Goal: Information Seeking & Learning: Learn about a topic

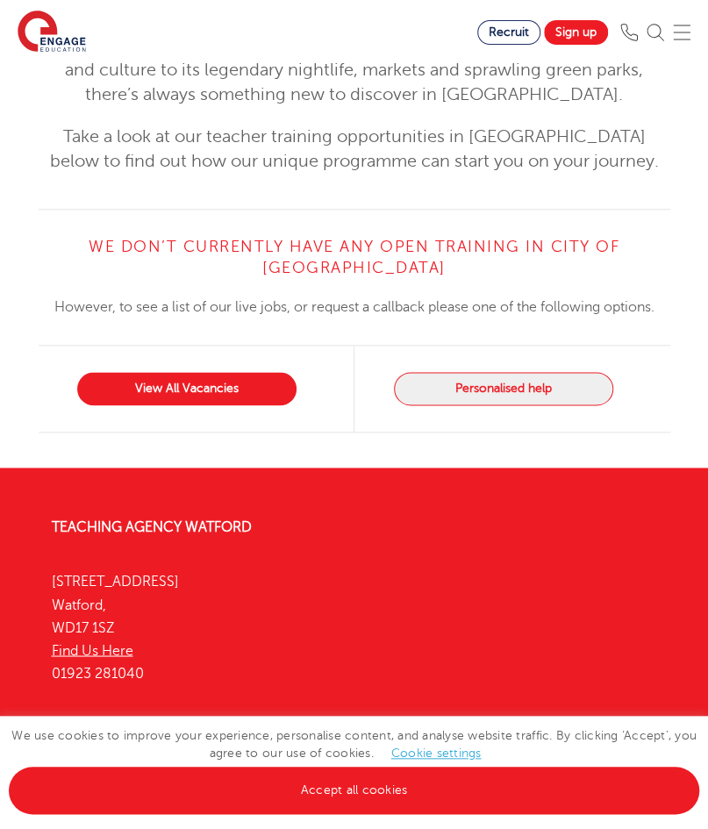
scroll to position [489, 0]
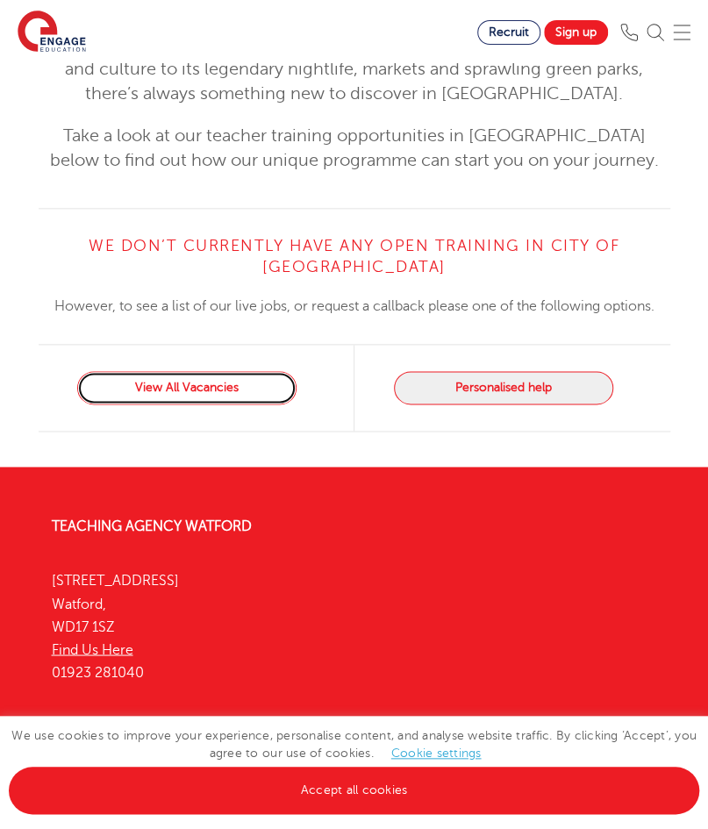
click at [245, 371] on link "View All Vacancies" at bounding box center [186, 387] width 219 height 33
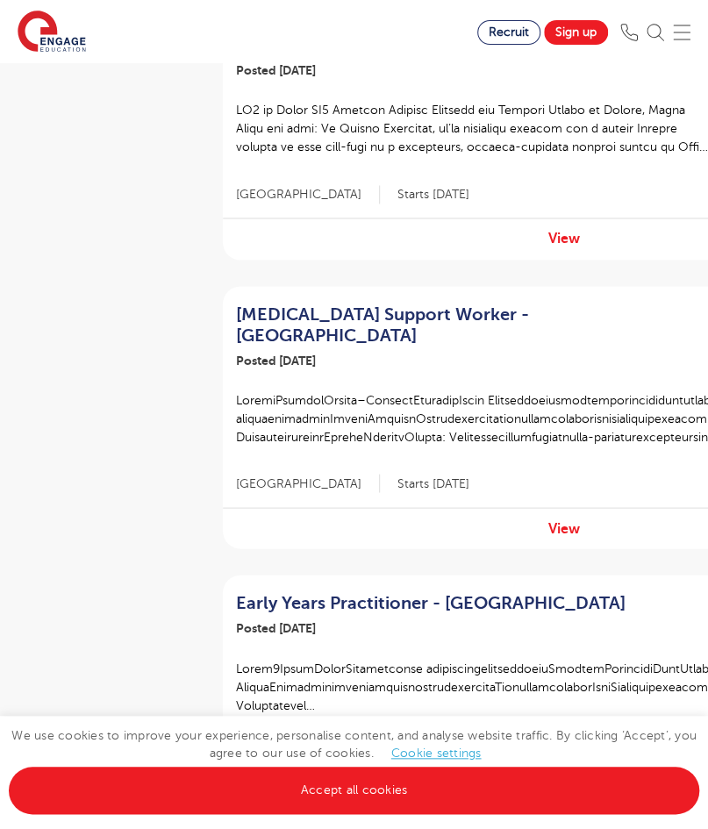
scroll to position [101, 0]
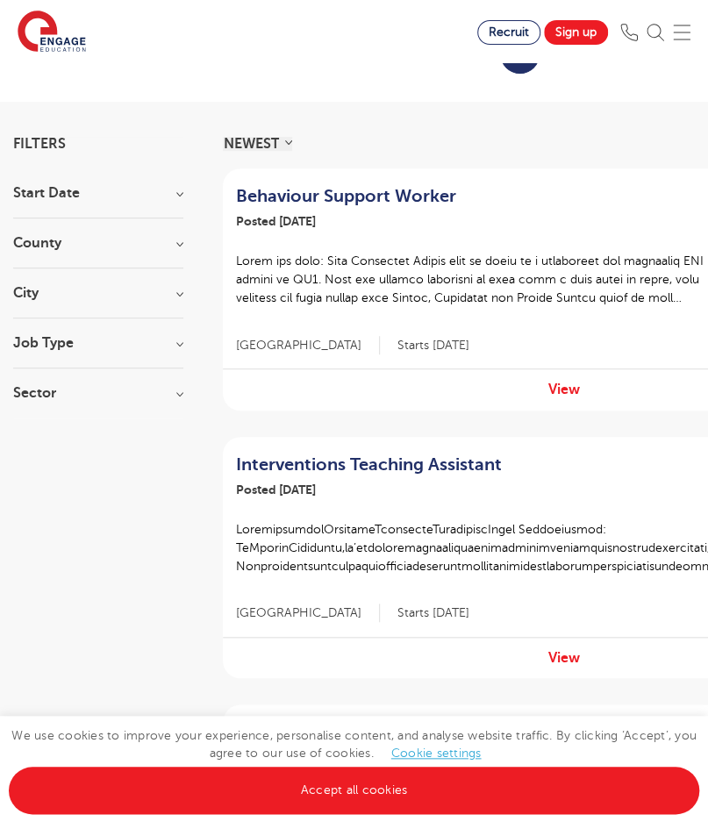
click at [167, 346] on h3 "Job Type" at bounding box center [98, 343] width 170 height 14
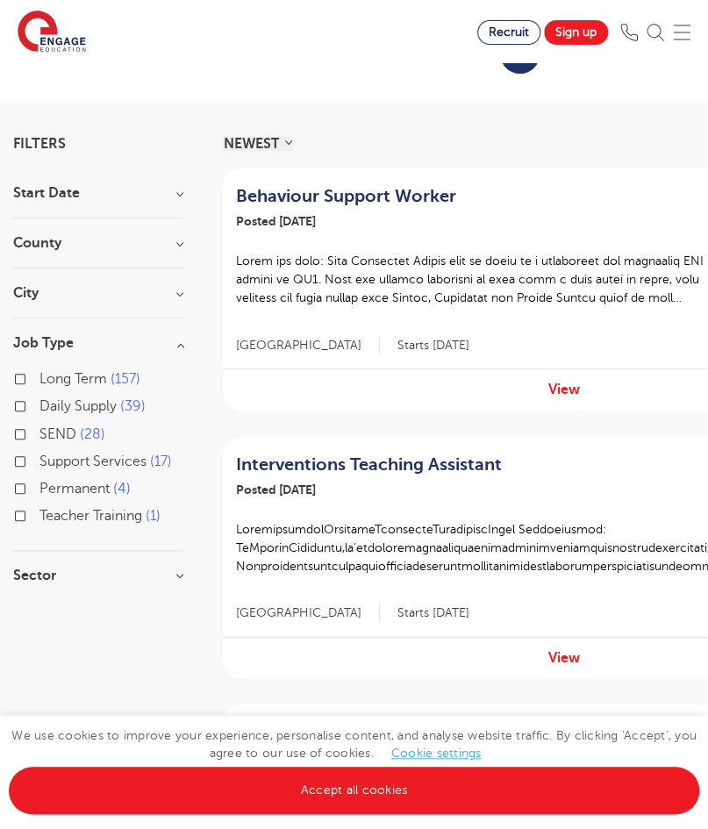
click at [55, 375] on span "Long Term" at bounding box center [73, 379] width 68 height 16
click at [51, 375] on input "Long Term 157" at bounding box center [44, 376] width 11 height 11
checkbox input "true"
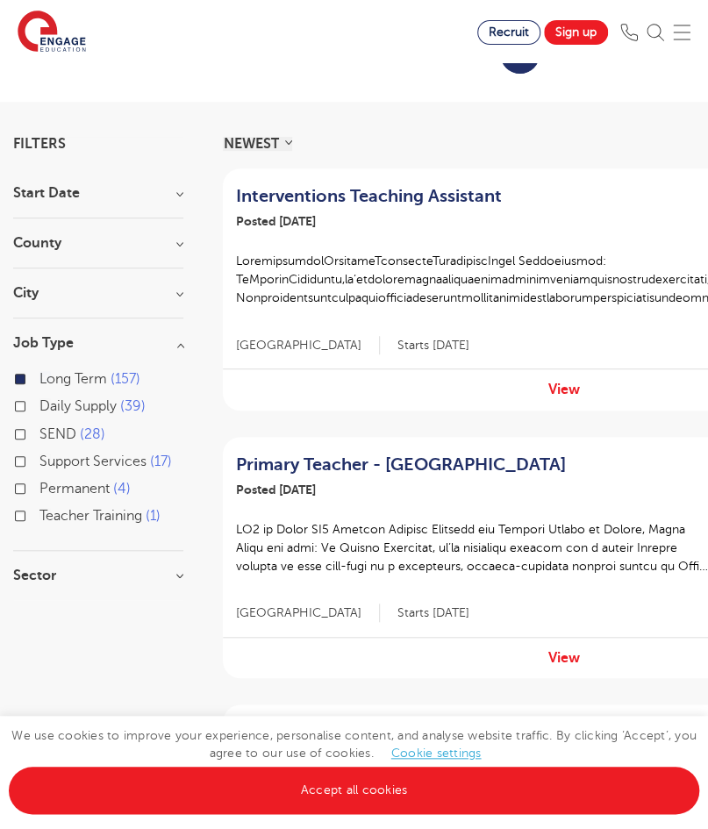
click at [76, 505] on label "Teacher Training 1" at bounding box center [99, 515] width 121 height 23
click at [51, 508] on input "Teacher Training 1" at bounding box center [44, 513] width 11 height 11
checkbox input "true"
click at [82, 371] on span "Long Term" at bounding box center [73, 379] width 68 height 16
click at [51, 371] on input "Long Term 157" at bounding box center [44, 376] width 11 height 11
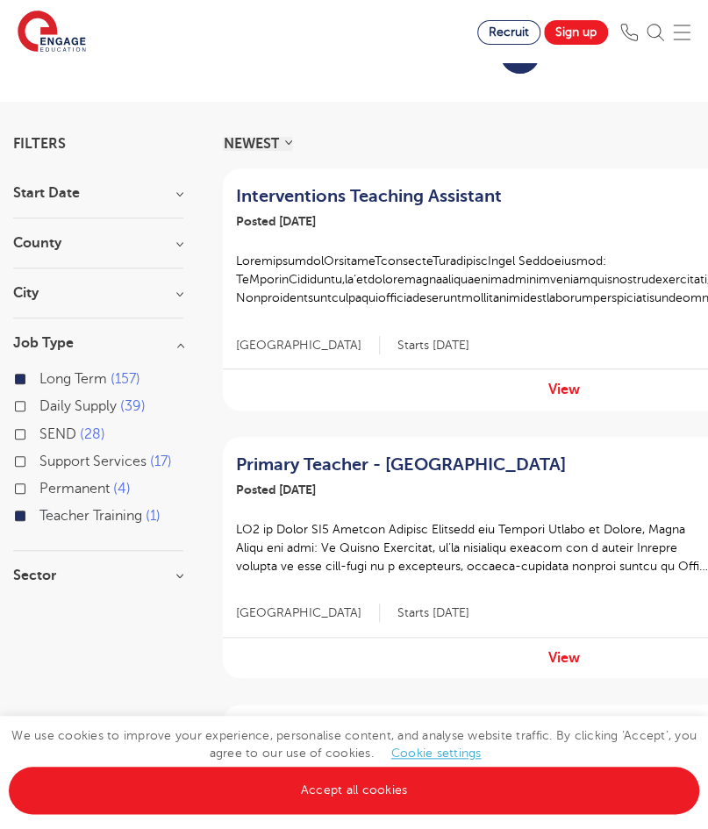
checkbox input "false"
